Goal: Task Accomplishment & Management: Manage account settings

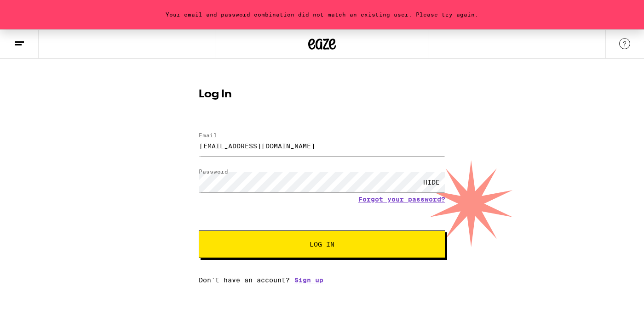
click at [365, 251] on button "Log In" at bounding box center [322, 245] width 246 height 28
click at [366, 251] on button "Log In" at bounding box center [322, 245] width 246 height 28
click at [266, 248] on span "Log In" at bounding box center [322, 244] width 172 height 6
click at [331, 248] on span "Log In" at bounding box center [321, 244] width 25 height 6
click at [294, 245] on span "Log In" at bounding box center [322, 244] width 172 height 6
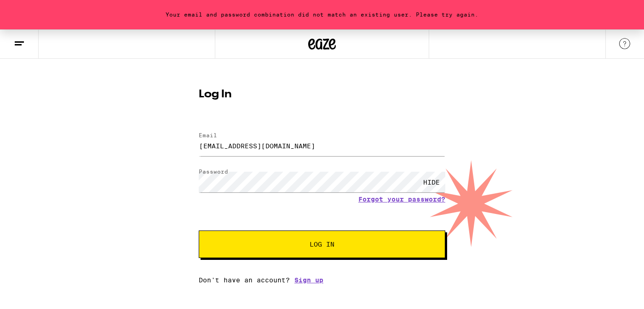
click at [257, 243] on span "Log In" at bounding box center [322, 244] width 172 height 6
click at [393, 198] on link "Forgot your password?" at bounding box center [401, 199] width 87 height 7
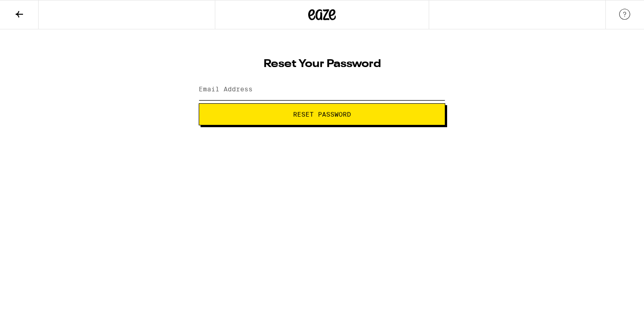
click at [306, 92] on input "Email Address" at bounding box center [322, 90] width 246 height 21
type input "[EMAIL_ADDRESS][DOMAIN_NAME]"
click at [272, 115] on span "Reset Password" at bounding box center [321, 114] width 231 height 6
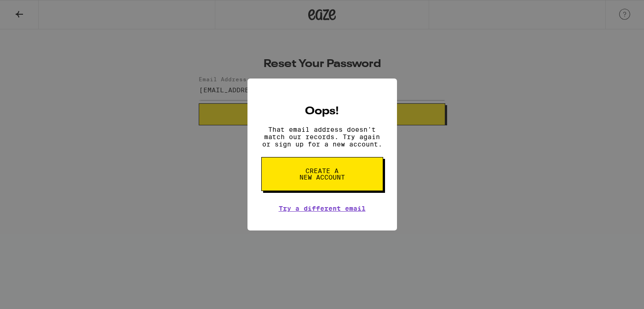
click at [226, 91] on div "Oops! That email address doesn't match our records. Try again or sign up for a …" at bounding box center [322, 154] width 644 height 309
click at [292, 210] on link "Try a different email" at bounding box center [322, 208] width 87 height 7
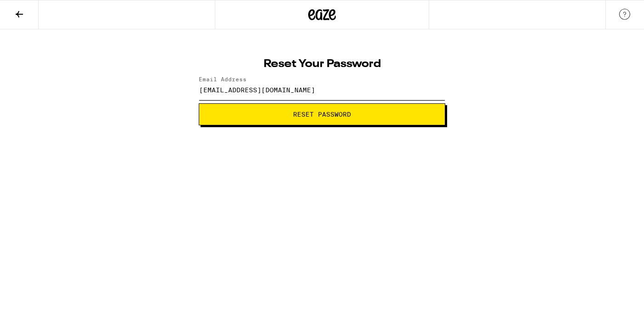
drag, startPoint x: 283, startPoint y: 92, endPoint x: 198, endPoint y: 92, distance: 84.6
click at [199, 92] on input "[EMAIL_ADDRESS][DOMAIN_NAME]" at bounding box center [322, 90] width 246 height 21
type input "[EMAIL_ADDRESS][DOMAIN_NAME]"
click at [279, 112] on span "Reset Password" at bounding box center [321, 114] width 231 height 6
